Goal: Task Accomplishment & Management: Complete application form

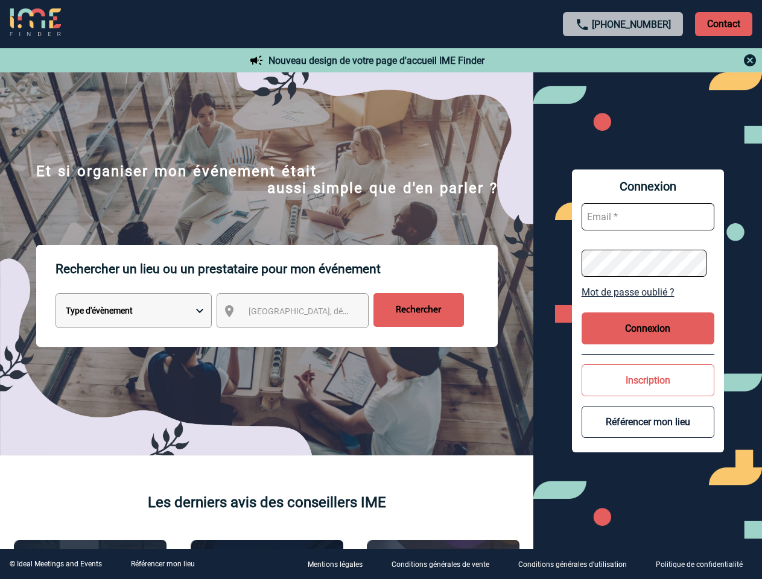
click at [381, 290] on p "Rechercher un lieu ou un prestataire pour mon événement" at bounding box center [276, 269] width 442 height 48
click at [723, 24] on p "Contact" at bounding box center [723, 24] width 57 height 24
click at [623, 60] on div at bounding box center [623, 60] width 268 height 14
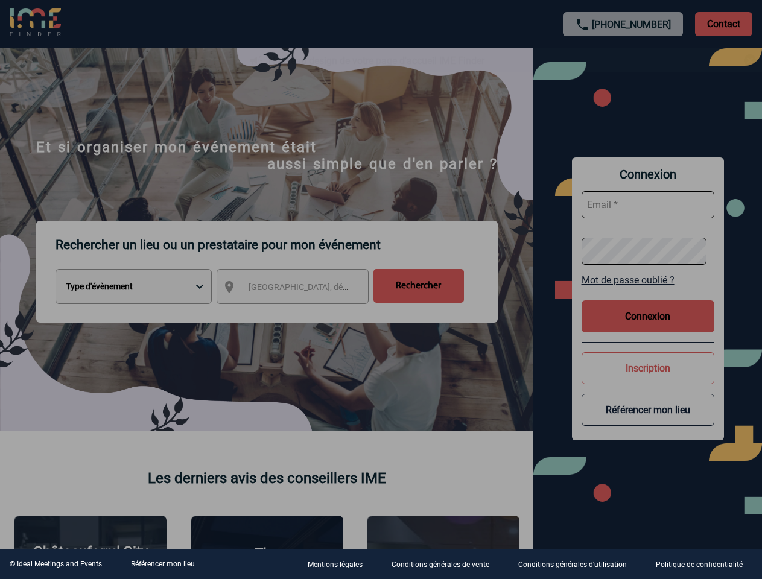
click at [303, 313] on div at bounding box center [381, 289] width 762 height 579
click at [648, 292] on div at bounding box center [381, 289] width 762 height 579
click at [648, 328] on div at bounding box center [381, 289] width 762 height 579
click at [648, 380] on div at bounding box center [381, 289] width 762 height 579
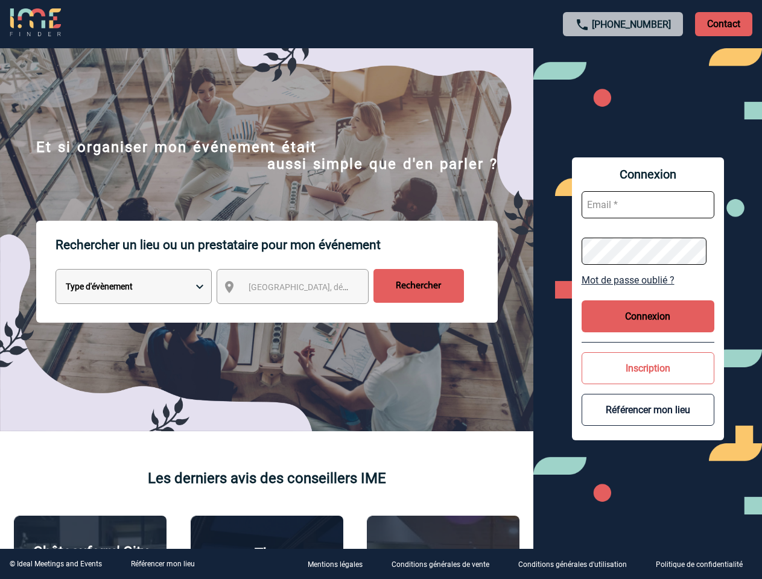
click at [648, 422] on button "Référencer mon lieu" at bounding box center [647, 410] width 133 height 32
click at [162, 564] on link "Référencer mon lieu" at bounding box center [163, 564] width 64 height 8
